Goal: Task Accomplishment & Management: Use online tool/utility

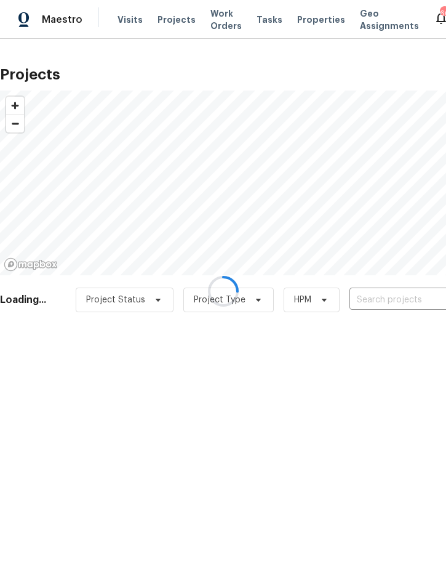
click at [391, 296] on div at bounding box center [223, 291] width 446 height 582
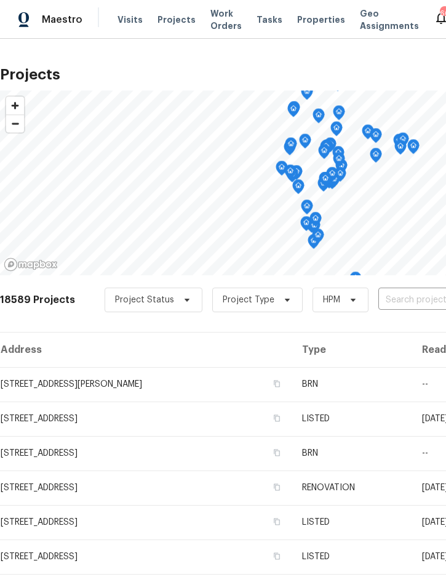
click at [400, 310] on input "text" at bounding box center [448, 299] width 141 height 19
type input "2005 via"
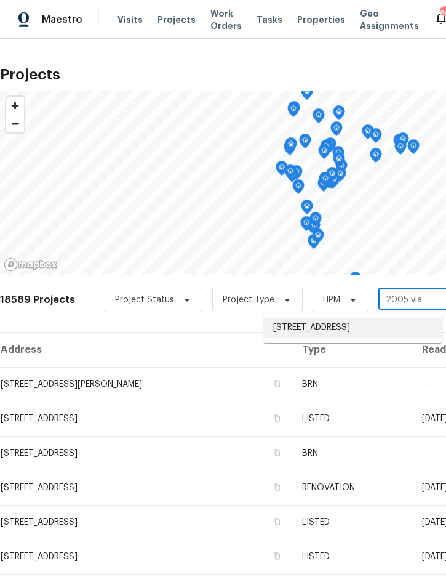
click at [340, 329] on li "[STREET_ADDRESS]" at bounding box center [352, 328] width 179 height 20
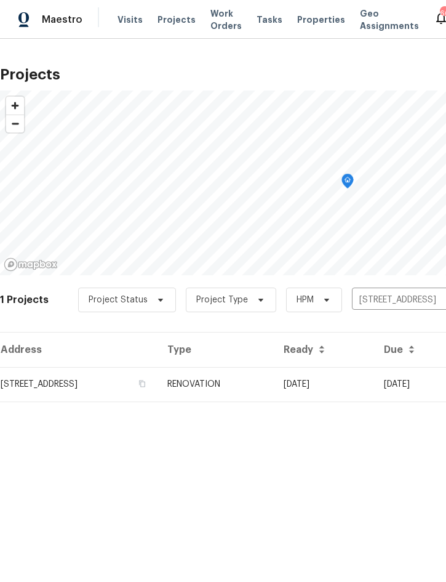
click at [274, 380] on td "RENOVATION" at bounding box center [216, 384] width 116 height 34
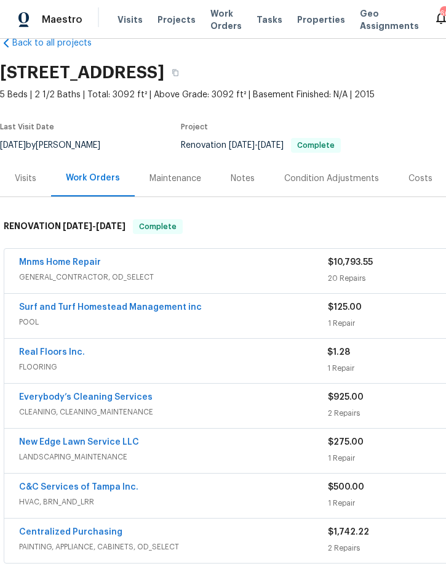
scroll to position [27, 0]
click at [58, 265] on link "Mnms Home Repair" at bounding box center [60, 261] width 82 height 9
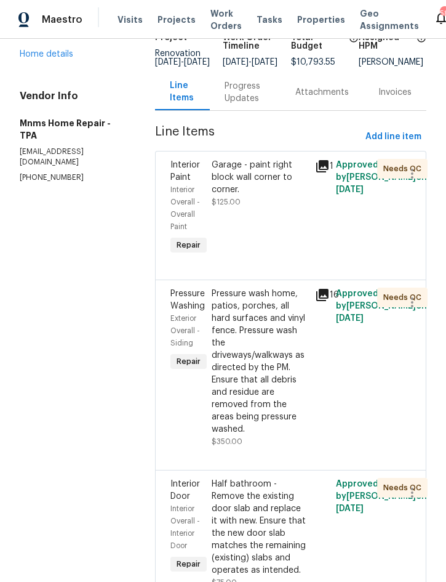
scroll to position [97, 0]
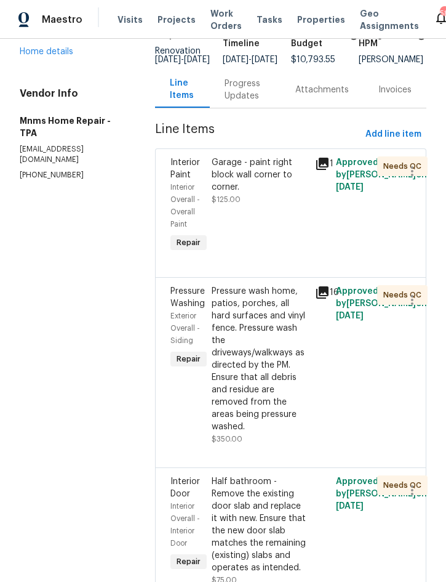
click at [278, 215] on div "Garage - paint right block wall corner to corner. $125.00" at bounding box center [259, 206] width 103 height 106
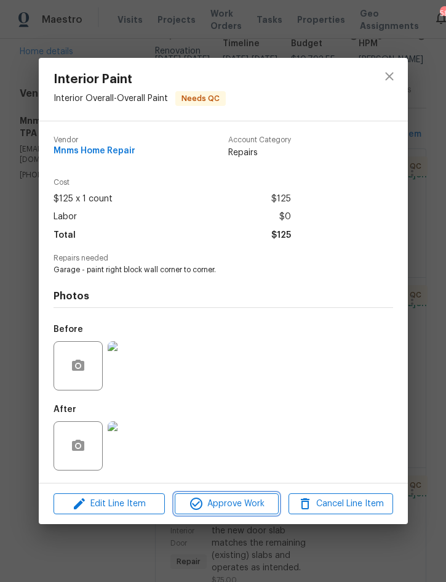
click at [237, 504] on span "Approve Work" at bounding box center [226, 503] width 97 height 15
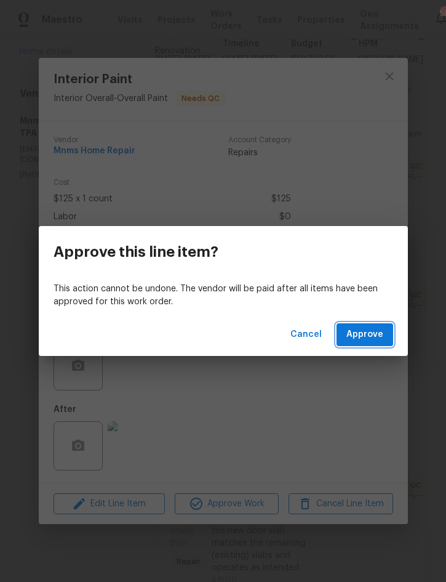
click at [374, 335] on span "Approve" at bounding box center [364, 334] width 37 height 15
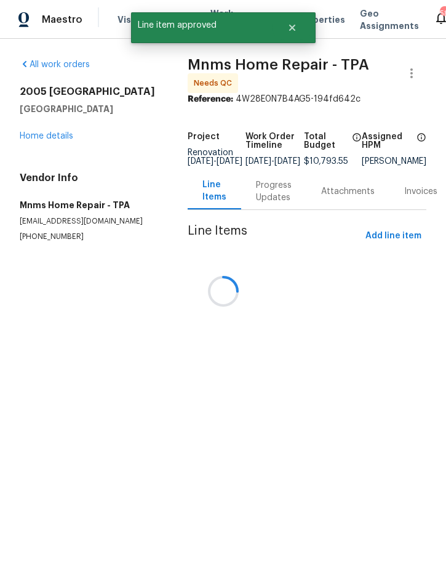
scroll to position [0, 0]
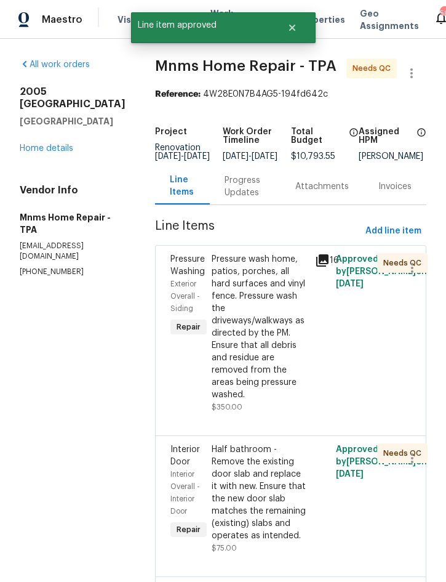
click at [255, 330] on div "Pressure wash home, patios, porches, all hard surfaces and vinyl fence. Pressur…" at bounding box center [260, 327] width 96 height 148
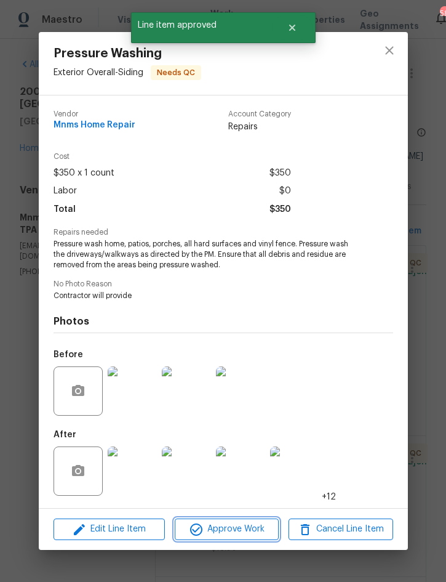
click at [233, 529] on span "Approve Work" at bounding box center [226, 528] width 97 height 15
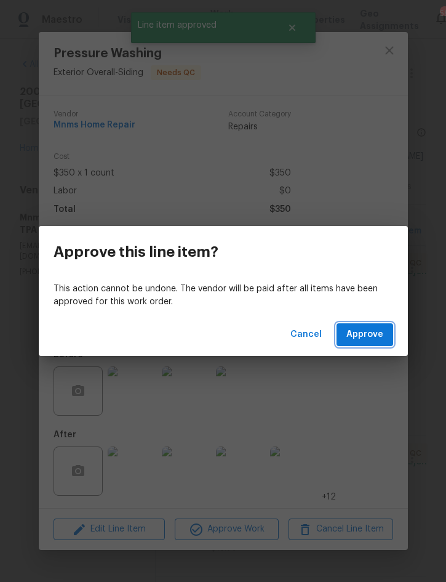
click at [372, 336] on span "Approve" at bounding box center [364, 334] width 37 height 15
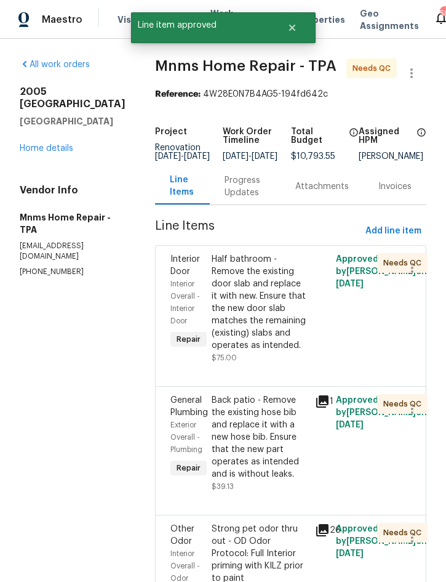
click at [265, 319] on div "Half bathroom - Remove the existing door slab and replace it with new. Ensure t…" at bounding box center [260, 302] width 96 height 98
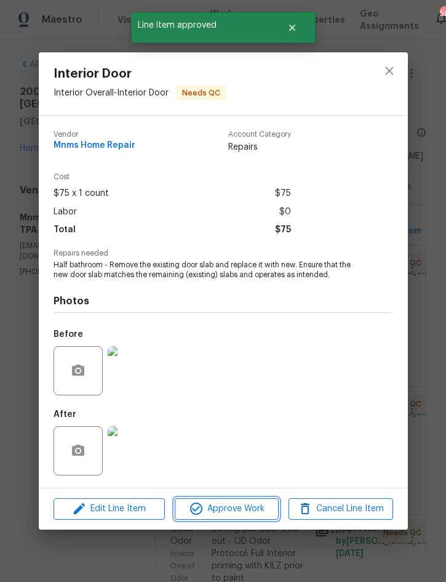
click at [231, 512] on span "Approve Work" at bounding box center [226, 508] width 97 height 15
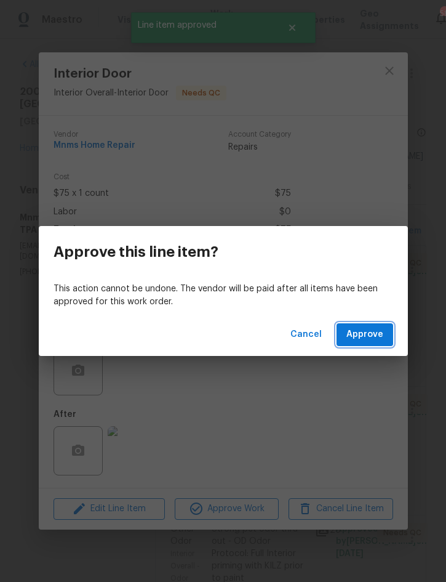
click at [371, 344] on button "Approve" at bounding box center [365, 334] width 57 height 23
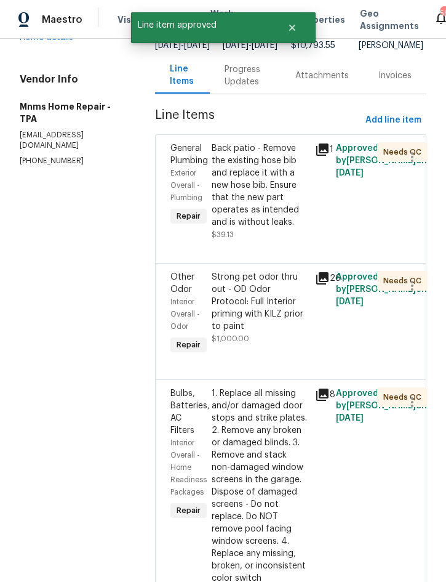
scroll to position [114, 0]
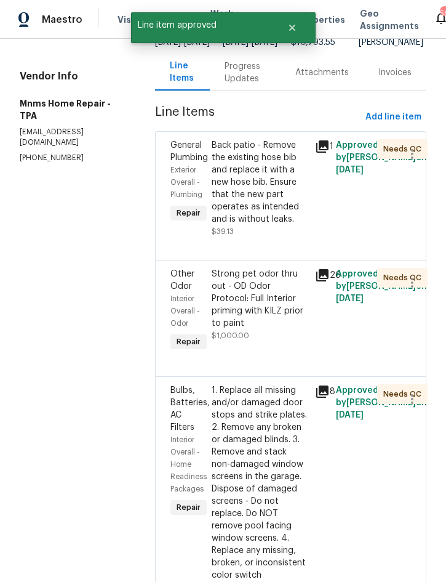
click at [266, 187] on div "Back patio - Remove the existing hose bib and replace it with a new hose bib. E…" at bounding box center [260, 182] width 96 height 86
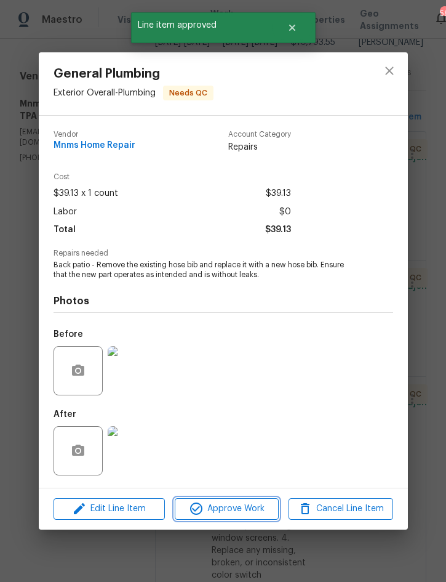
click at [234, 511] on span "Approve Work" at bounding box center [226, 508] width 97 height 15
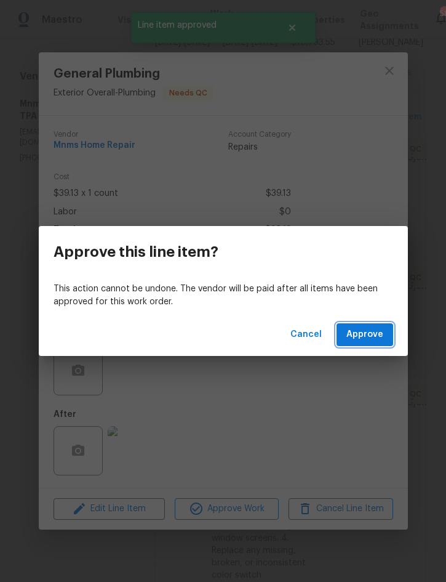
click at [369, 337] on span "Approve" at bounding box center [364, 334] width 37 height 15
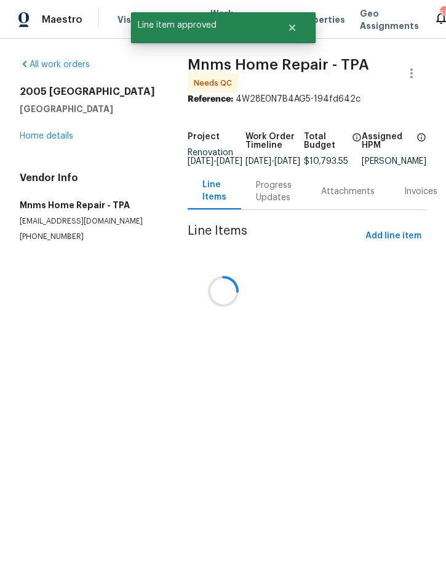
scroll to position [0, 0]
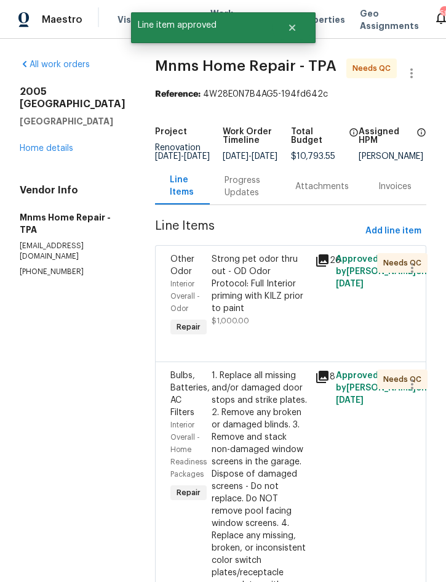
click at [246, 289] on div "Strong pet odor thru out - OD Odor Protocol: Full Interior priming with KILZ pr…" at bounding box center [260, 284] width 96 height 62
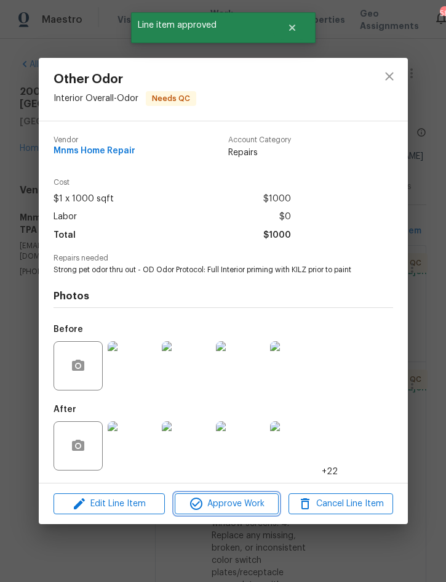
click at [236, 508] on span "Approve Work" at bounding box center [226, 503] width 97 height 15
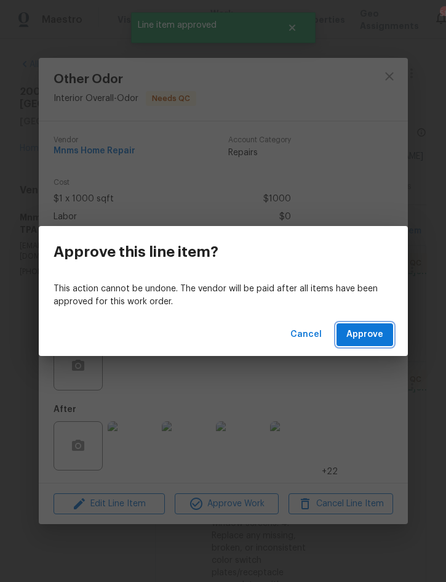
click at [375, 336] on span "Approve" at bounding box center [364, 334] width 37 height 15
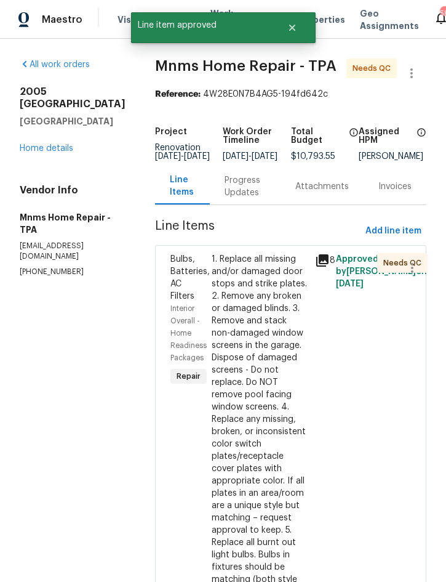
click at [246, 375] on div "1. Replace all missing and/or damaged door stops and strike plates. 2. Remove a…" at bounding box center [260, 536] width 96 height 566
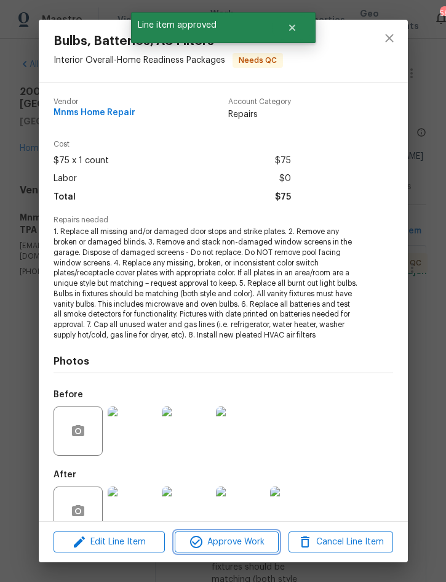
click at [237, 540] on span "Approve Work" at bounding box center [226, 541] width 97 height 15
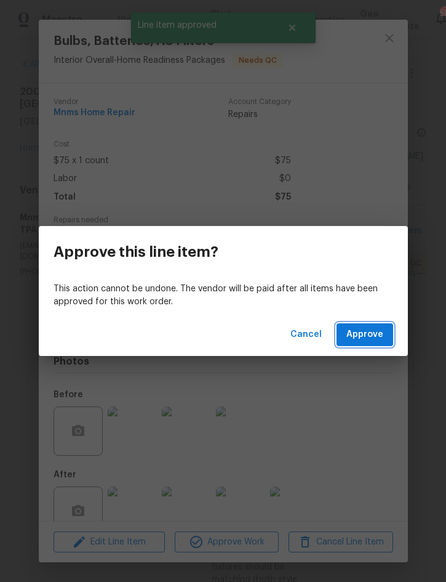
click at [372, 342] on span "Approve" at bounding box center [364, 334] width 37 height 15
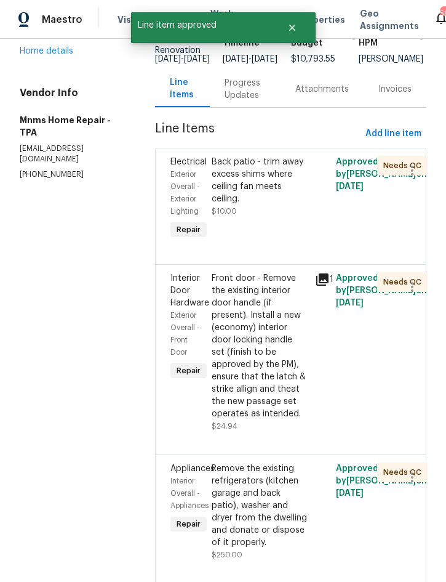
scroll to position [100, 0]
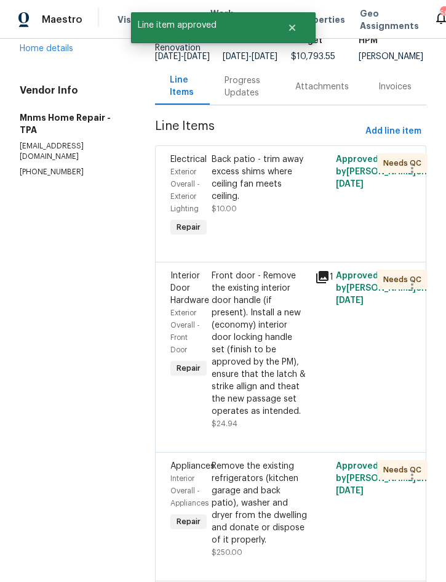
click at [260, 172] on div "Back patio - trim away excess shims where ceiling fan meets ceiling." at bounding box center [260, 177] width 96 height 49
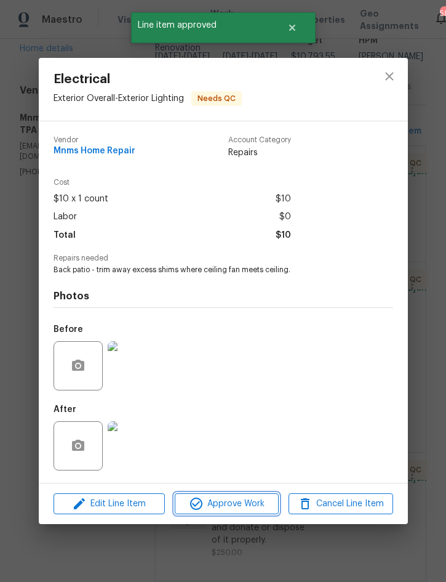
click at [229, 504] on span "Approve Work" at bounding box center [226, 503] width 97 height 15
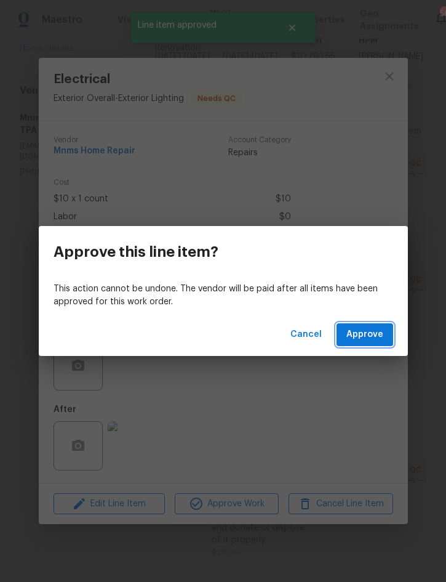
click at [362, 331] on span "Approve" at bounding box center [364, 334] width 37 height 15
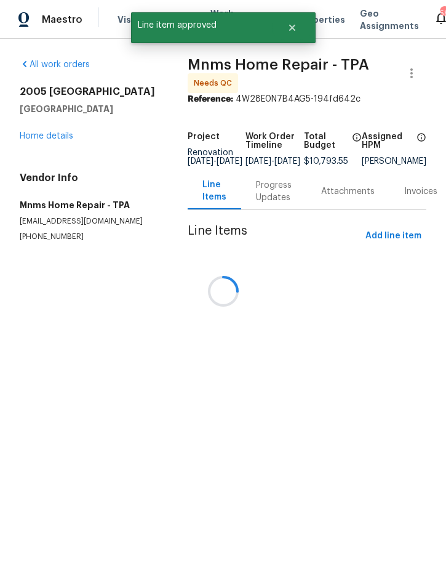
scroll to position [0, 0]
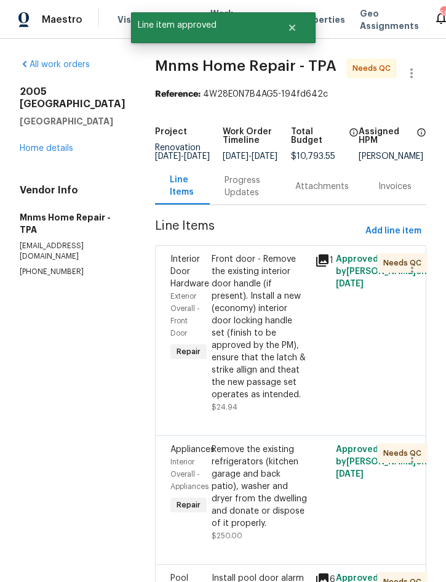
click at [263, 328] on div "Front door - Remove the existing interior door handle (if present). Install a n…" at bounding box center [260, 327] width 96 height 148
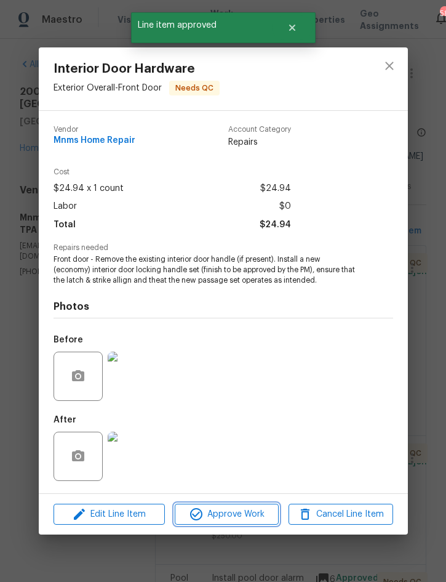
click at [235, 518] on span "Approve Work" at bounding box center [226, 513] width 97 height 15
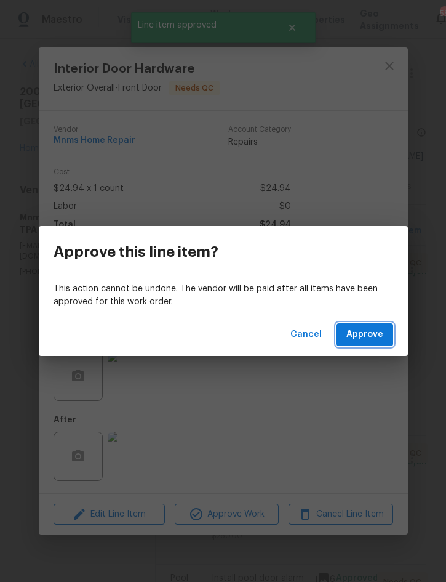
click at [385, 338] on button "Approve" at bounding box center [365, 334] width 57 height 23
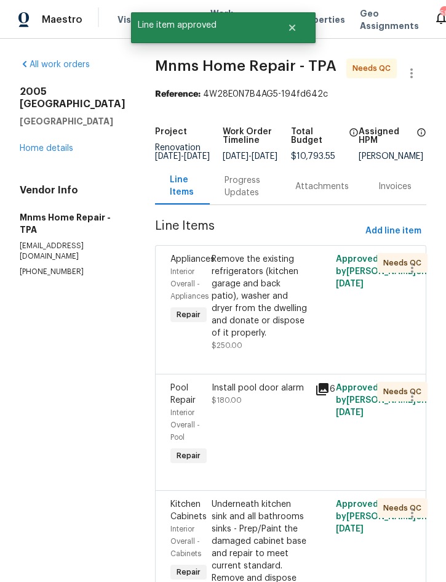
click at [261, 296] on div "Remove the existing refrigerators (kitchen garage and back patio), washer and d…" at bounding box center [260, 296] width 96 height 86
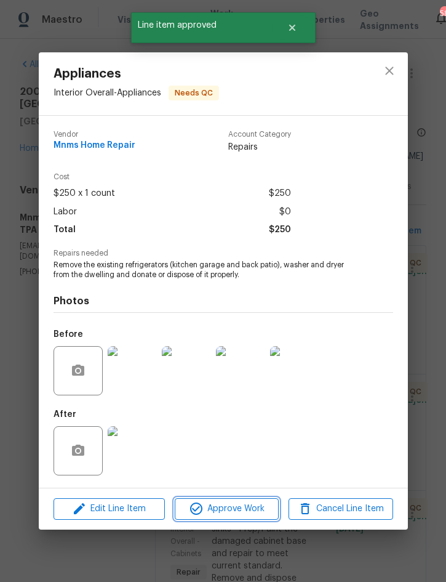
click at [230, 519] on button "Approve Work" at bounding box center [227, 509] width 104 height 22
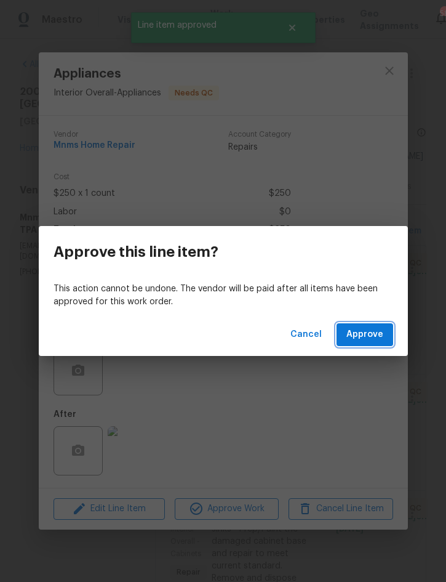
click at [371, 335] on span "Approve" at bounding box center [364, 334] width 37 height 15
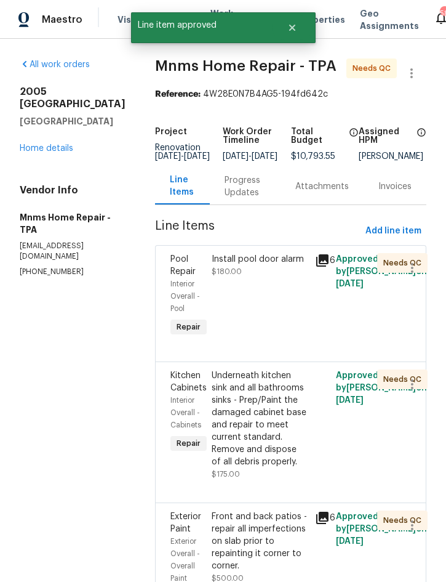
click at [259, 295] on div "Install pool door alarm $180.00" at bounding box center [259, 296] width 103 height 94
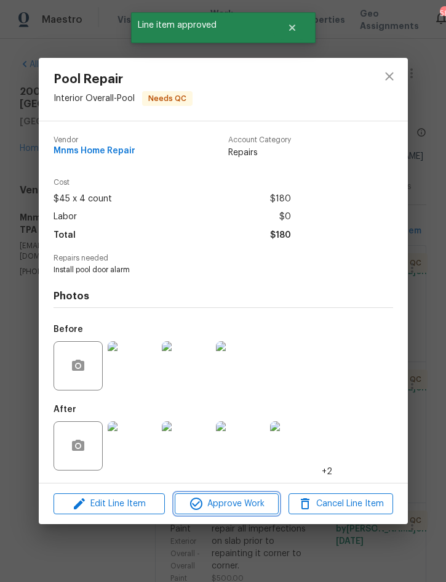
click at [230, 506] on span "Approve Work" at bounding box center [226, 503] width 97 height 15
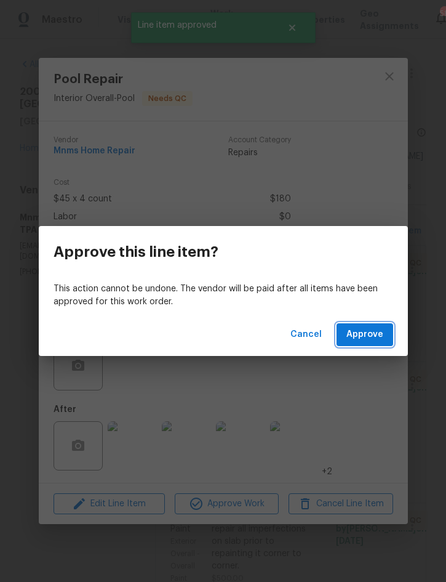
click at [378, 328] on span "Approve" at bounding box center [364, 334] width 37 height 15
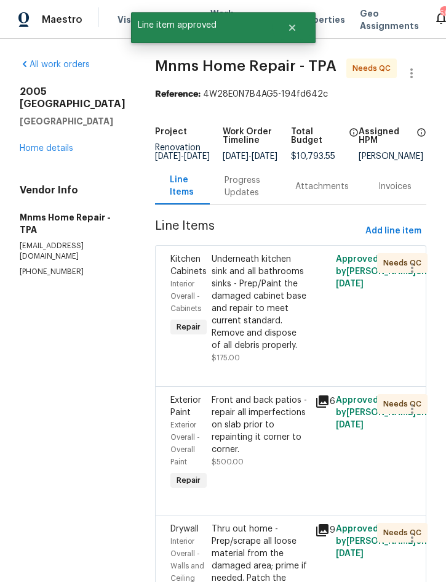
click at [263, 301] on div "Underneath kitchen sink and all bathrooms sinks - Prep/Paint the damaged cabine…" at bounding box center [260, 302] width 96 height 98
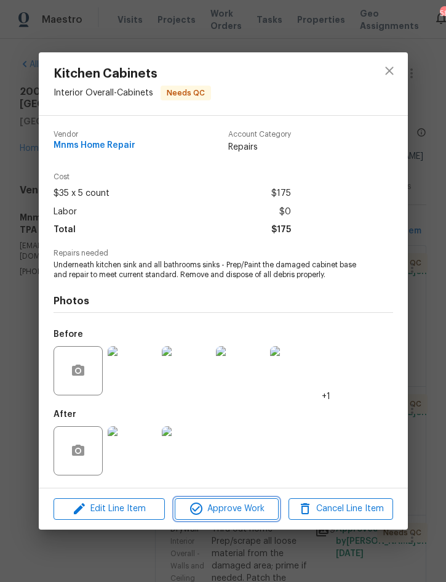
click at [236, 505] on span "Approve Work" at bounding box center [226, 508] width 97 height 15
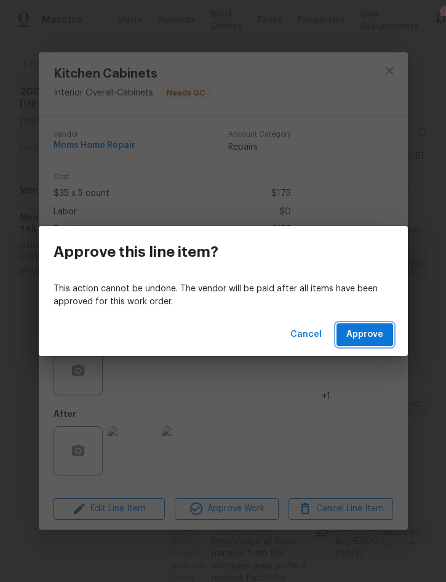
click at [368, 337] on span "Approve" at bounding box center [364, 334] width 37 height 15
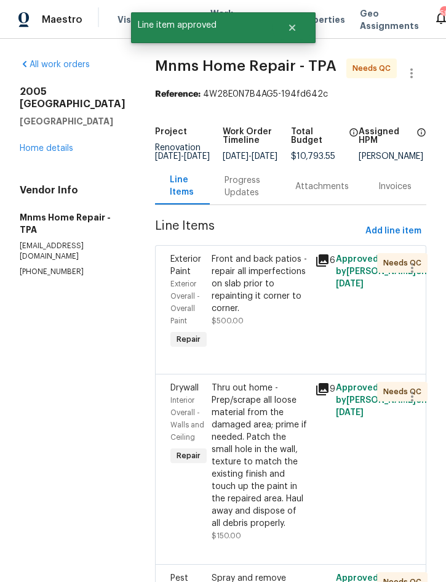
click at [263, 297] on div "Front and back patios - repair all imperfections on slab prior to repainting it…" at bounding box center [260, 284] width 96 height 62
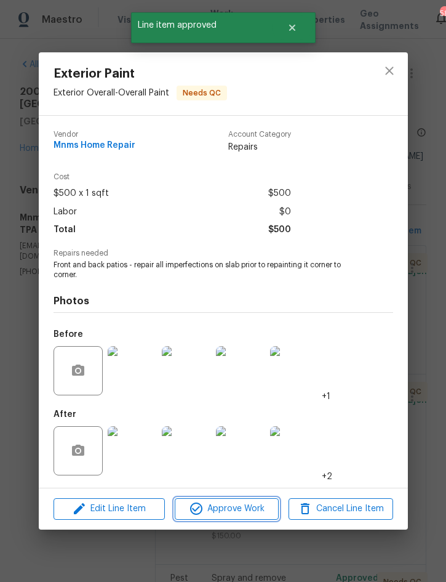
click at [244, 507] on span "Approve Work" at bounding box center [226, 508] width 97 height 15
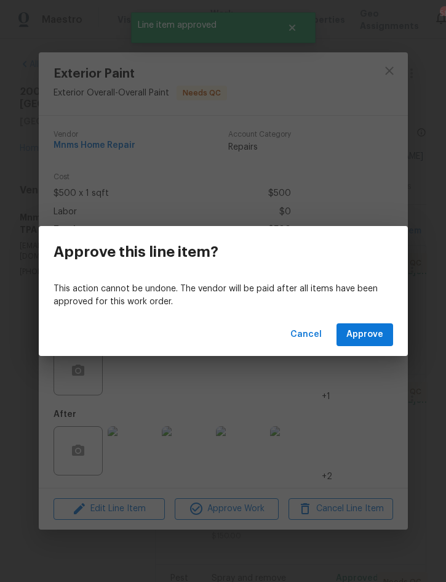
click at [377, 338] on span "Approve" at bounding box center [364, 334] width 37 height 15
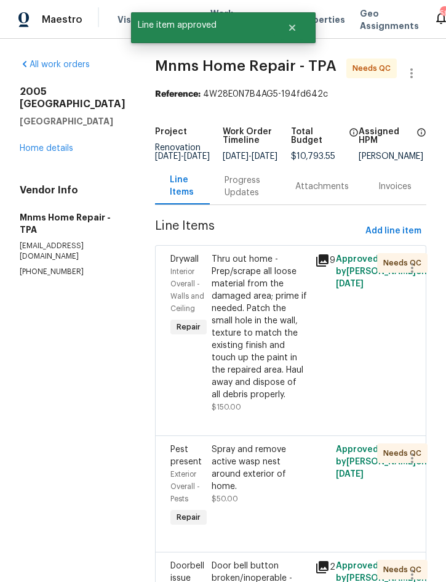
click at [255, 344] on div "Thru out home - Prep/scrape all loose material from the damaged area; prime if …" at bounding box center [260, 327] width 96 height 148
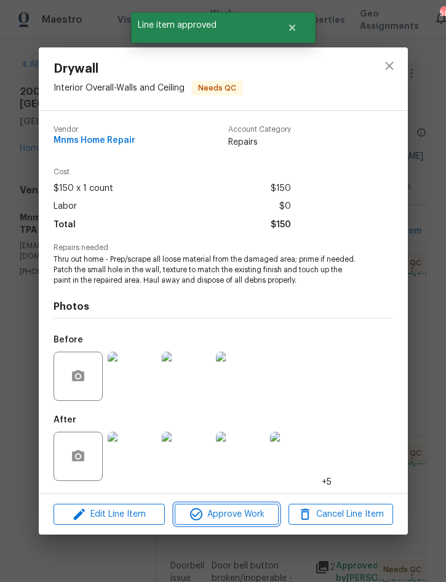
click at [238, 512] on span "Approve Work" at bounding box center [226, 513] width 97 height 15
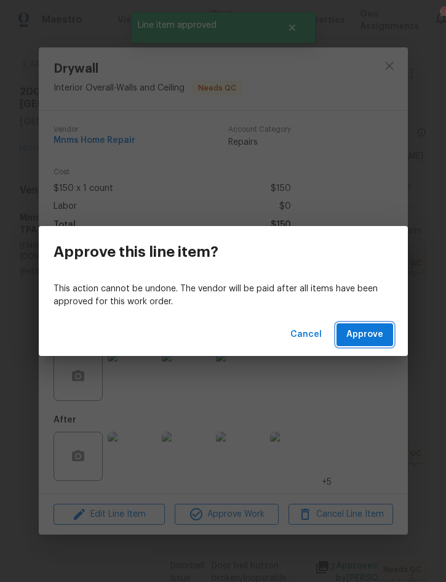
click at [382, 335] on span "Approve" at bounding box center [364, 334] width 37 height 15
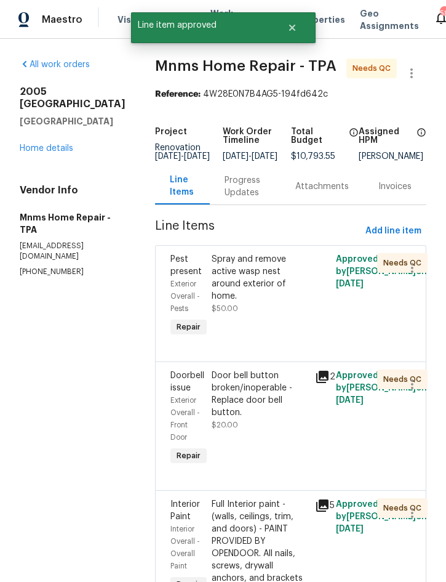
click at [260, 280] on div "Spray and remove active wasp nest around exterior of home." at bounding box center [260, 277] width 96 height 49
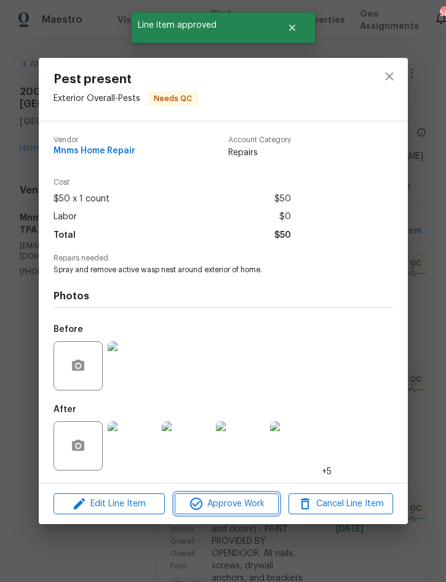
click at [239, 506] on span "Approve Work" at bounding box center [226, 503] width 97 height 15
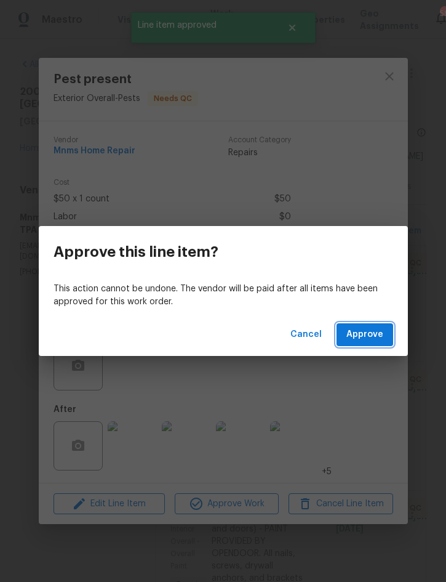
click at [365, 336] on span "Approve" at bounding box center [364, 334] width 37 height 15
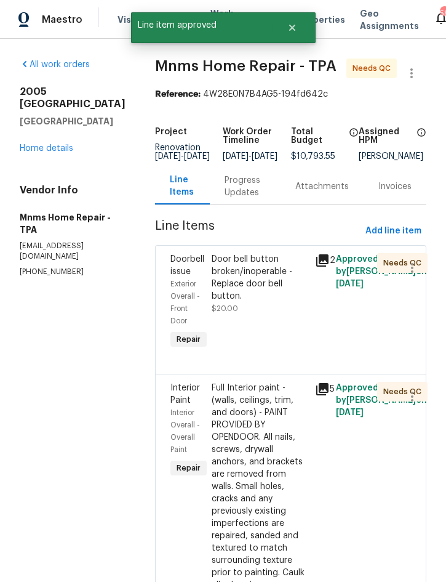
click at [257, 295] on div "Door bell button broken/inoperable - Replace door bell button." at bounding box center [260, 277] width 96 height 49
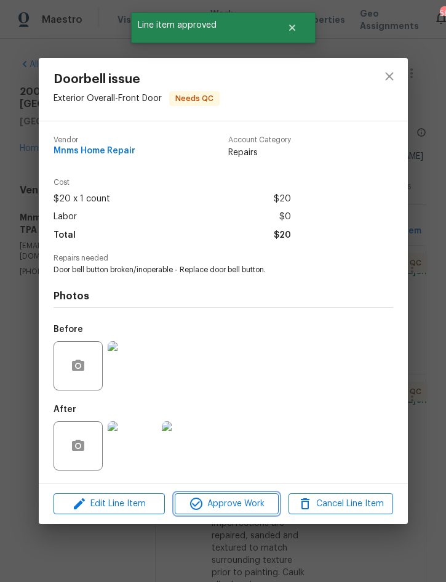
click at [227, 504] on span "Approve Work" at bounding box center [226, 503] width 97 height 15
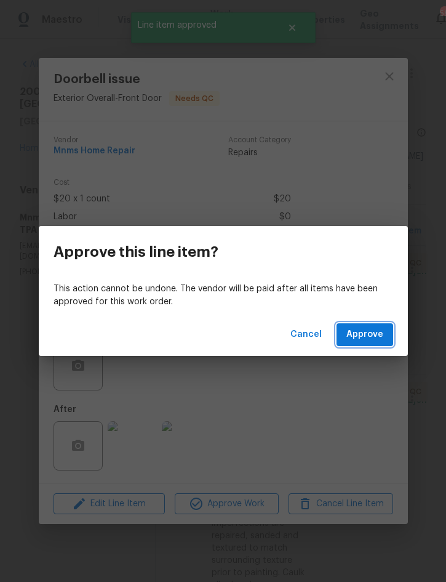
click at [375, 334] on span "Approve" at bounding box center [364, 334] width 37 height 15
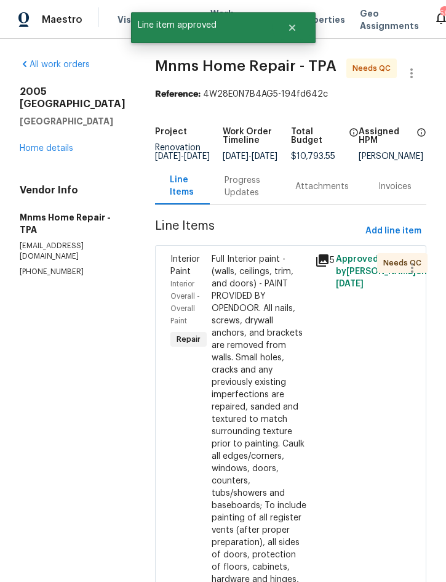
click at [262, 374] on div "Full Interior paint - (walls, ceilings, trim, and doors) - PAINT PROVIDED BY OP…" at bounding box center [260, 456] width 96 height 406
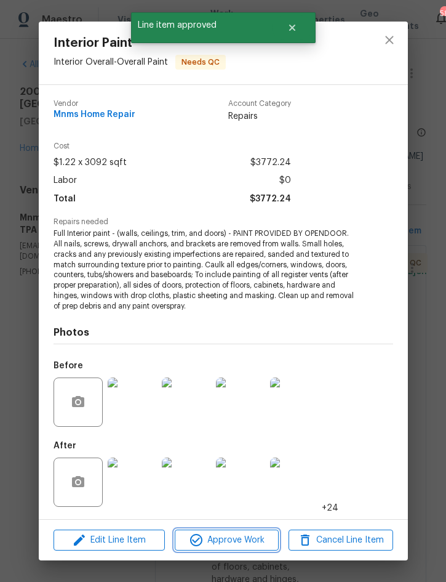
click at [238, 539] on span "Approve Work" at bounding box center [226, 539] width 97 height 15
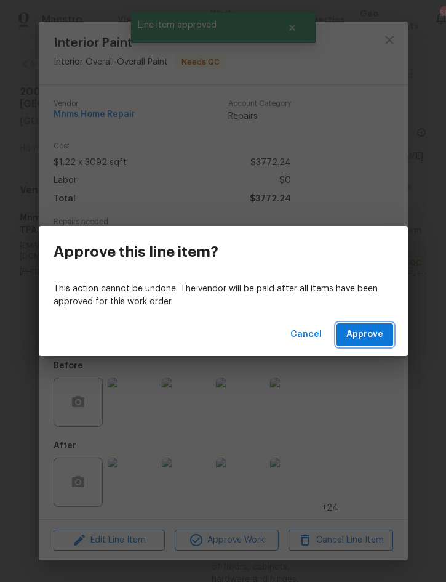
click at [382, 330] on span "Approve" at bounding box center [364, 334] width 37 height 15
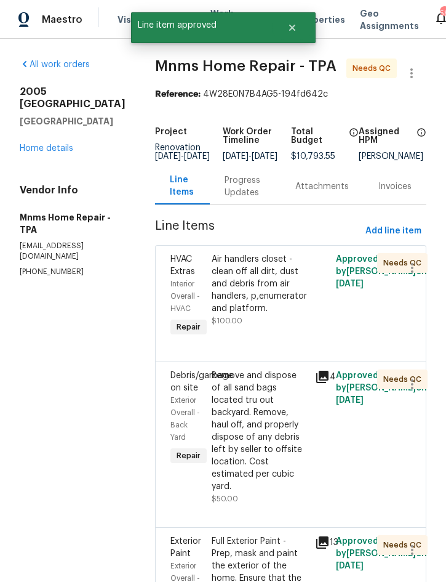
click at [258, 294] on div "Air handlers closet - clean off all dirt, dust and debris from air handlers, p,…" at bounding box center [260, 284] width 96 height 62
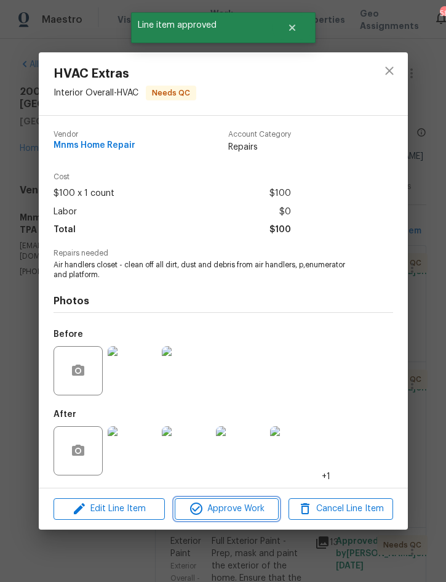
click at [234, 510] on span "Approve Work" at bounding box center [226, 508] width 97 height 15
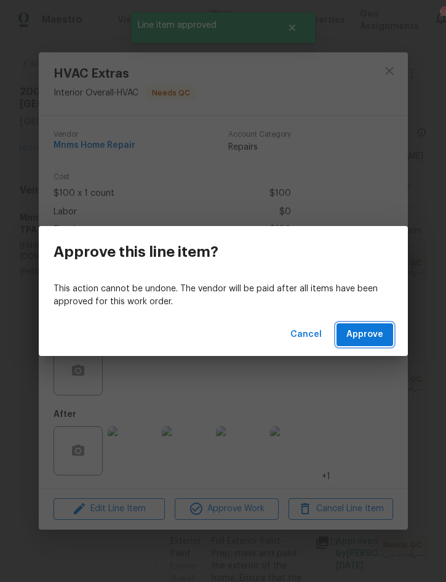
click at [380, 330] on span "Approve" at bounding box center [364, 334] width 37 height 15
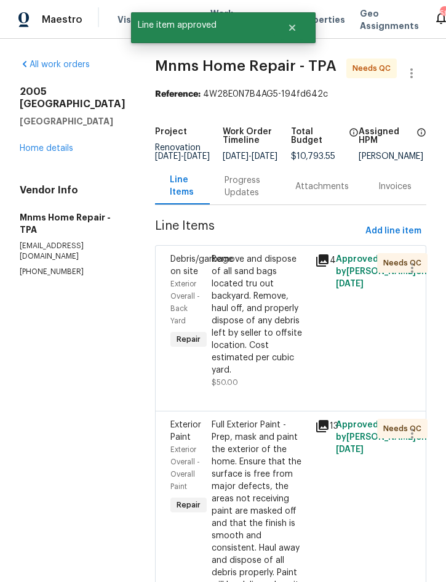
click at [262, 318] on div "Remove and dispose of all sand bags located tru out backyard. Remove, haul off,…" at bounding box center [260, 314] width 96 height 123
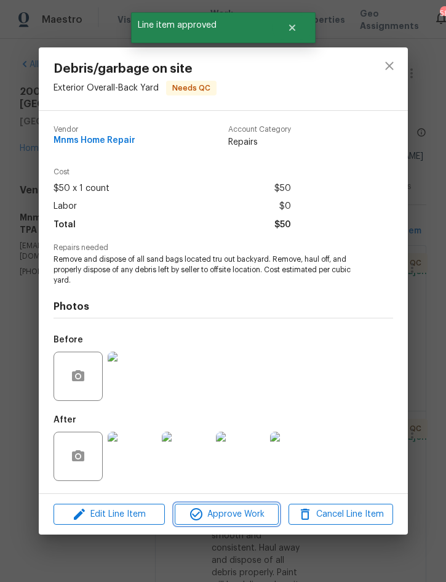
click at [236, 516] on span "Approve Work" at bounding box center [226, 513] width 97 height 15
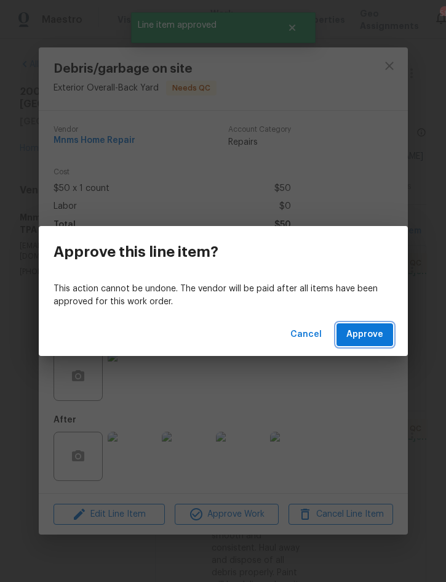
click at [360, 335] on span "Approve" at bounding box center [364, 334] width 37 height 15
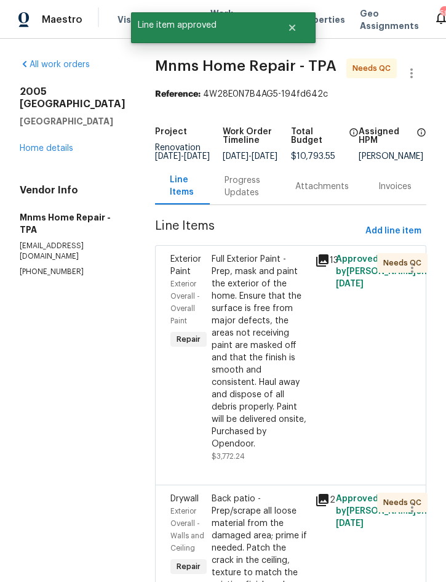
click at [252, 353] on div "Full Exterior Paint - Prep, mask and paint the exterior of the home. Ensure tha…" at bounding box center [260, 351] width 96 height 197
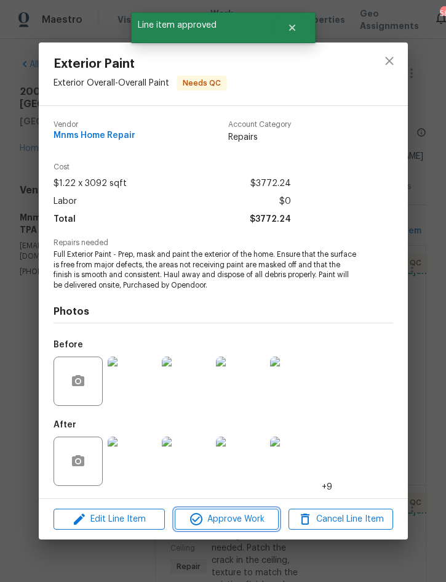
click at [235, 522] on span "Approve Work" at bounding box center [226, 518] width 97 height 15
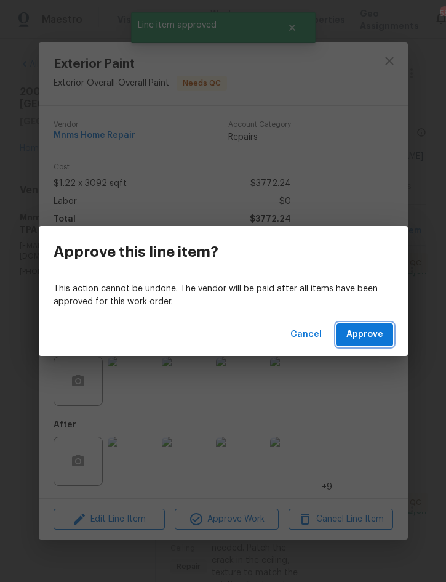
click at [377, 333] on span "Approve" at bounding box center [364, 334] width 37 height 15
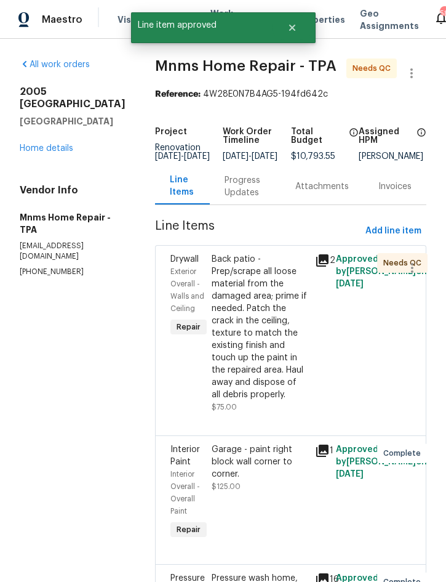
click at [256, 341] on div "Back patio - Prep/scrape all loose material from the damaged area; prime if nee…" at bounding box center [260, 327] width 96 height 148
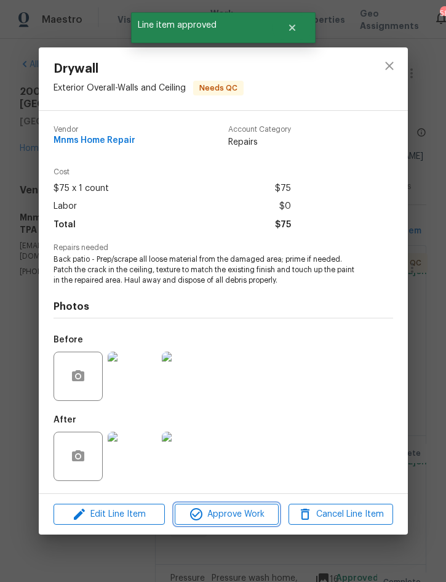
click at [246, 511] on span "Approve Work" at bounding box center [226, 513] width 97 height 15
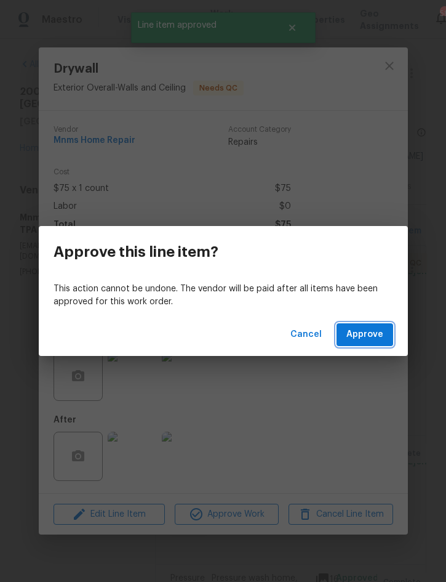
click at [380, 334] on span "Approve" at bounding box center [364, 334] width 37 height 15
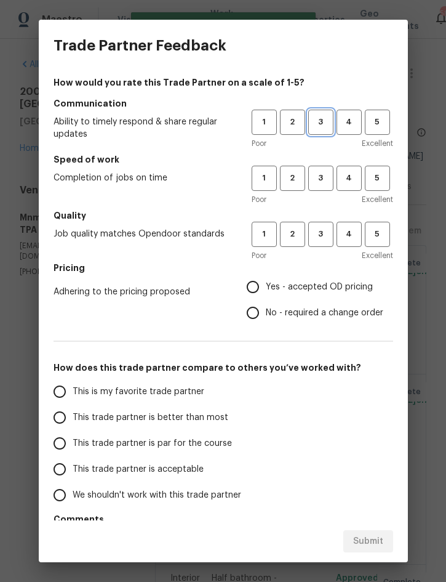
click at [327, 123] on span "3" at bounding box center [321, 122] width 23 height 14
click at [324, 179] on span "3" at bounding box center [321, 178] width 23 height 14
click at [321, 246] on button "3" at bounding box center [320, 234] width 25 height 25
click at [322, 293] on span "Yes - accepted OD pricing" at bounding box center [319, 287] width 107 height 13
click at [266, 293] on input "Yes - accepted OD pricing" at bounding box center [253, 287] width 26 height 26
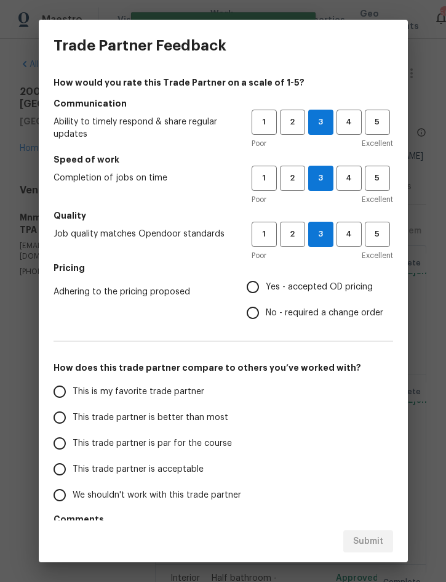
radio input "true"
click at [173, 393] on span "This is my favorite trade partner" at bounding box center [139, 391] width 132 height 13
click at [73, 393] on input "This is my favorite trade partner" at bounding box center [60, 391] width 26 height 26
click at [366, 540] on span "Submit" at bounding box center [368, 541] width 30 height 15
radio input "true"
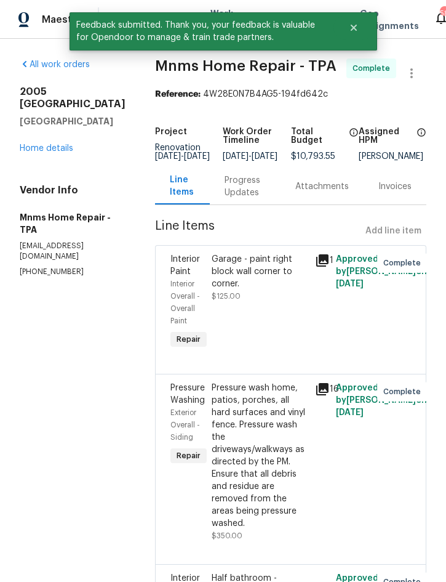
click at [54, 144] on link "Home details" at bounding box center [47, 148] width 54 height 9
